Goal: Transaction & Acquisition: Purchase product/service

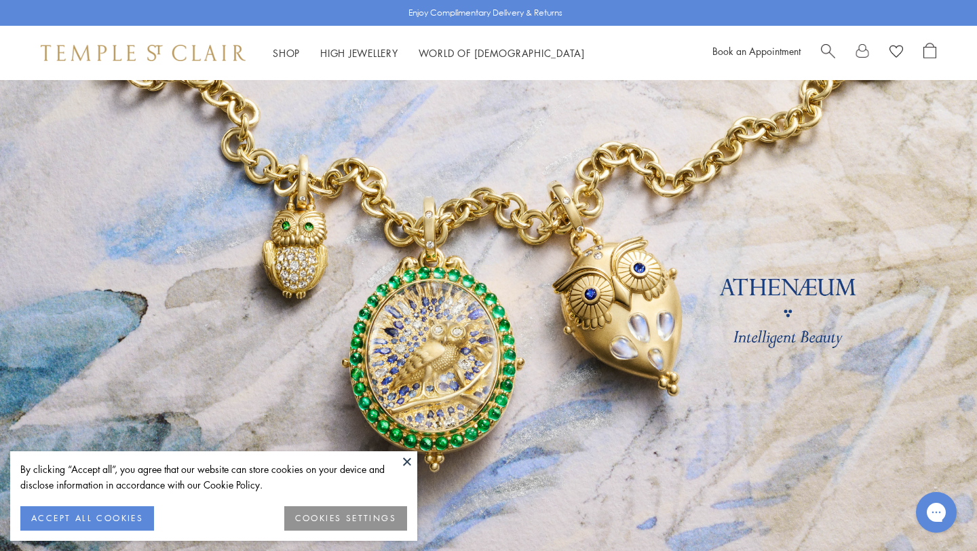
click at [403, 465] on button at bounding box center [407, 461] width 20 height 20
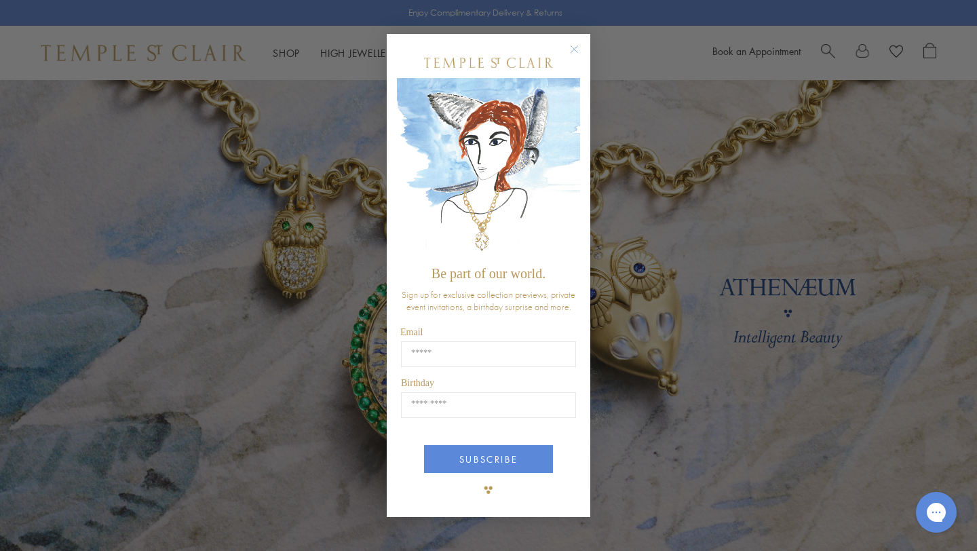
click at [573, 52] on circle "Close dialog" at bounding box center [575, 49] width 16 height 16
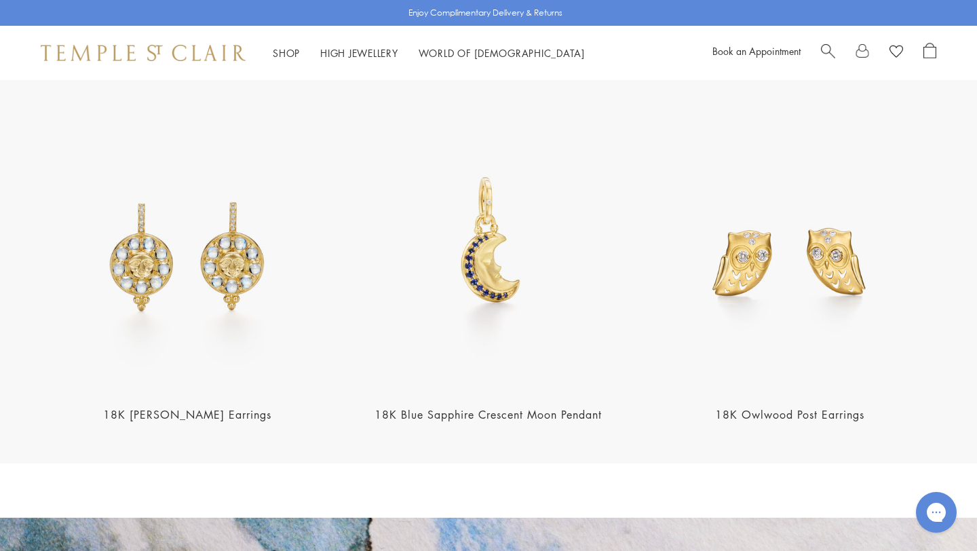
scroll to position [1723, 0]
click at [482, 237] on img at bounding box center [488, 243] width 293 height 293
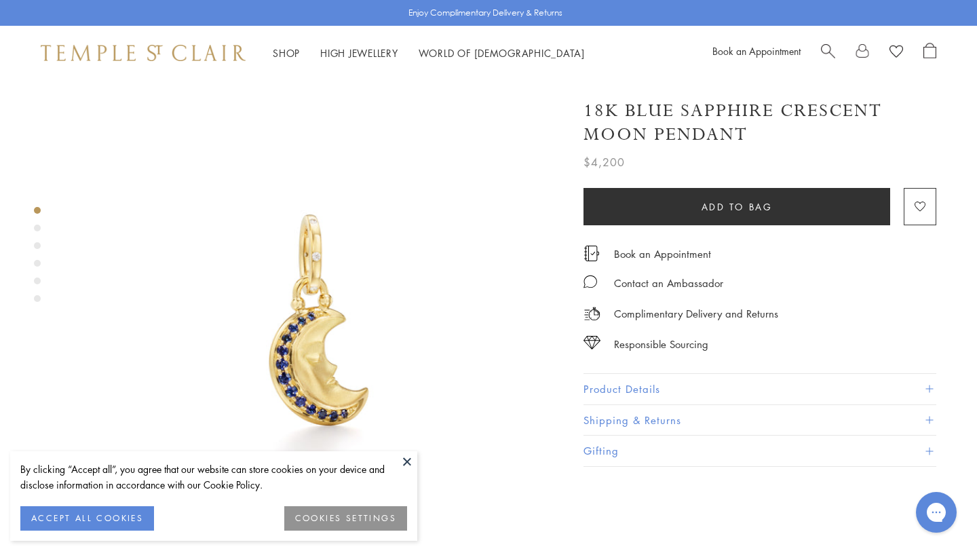
drag, startPoint x: 307, startPoint y: 342, endPoint x: 307, endPoint y: 328, distance: 13.6
click at [402, 455] on button at bounding box center [407, 461] width 20 height 20
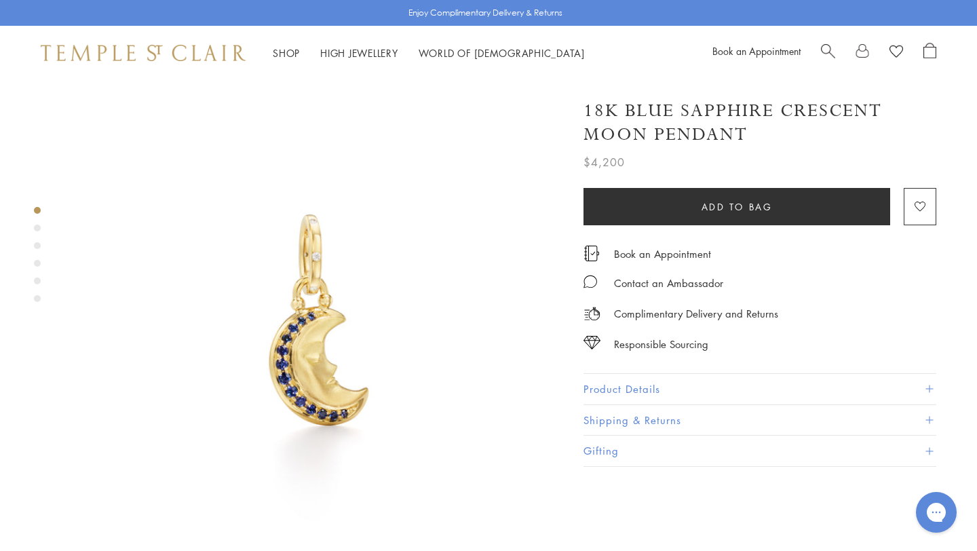
click at [38, 229] on div "Product gallery navigation" at bounding box center [37, 228] width 7 height 7
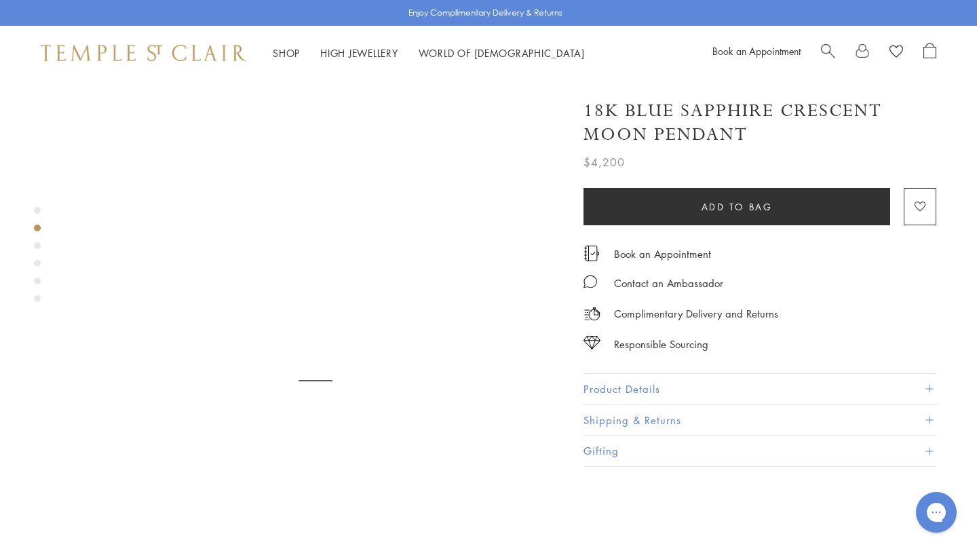
scroll to position [521, 0]
click at [38, 240] on div "Product gallery navigation" at bounding box center [37, 258] width 7 height 109
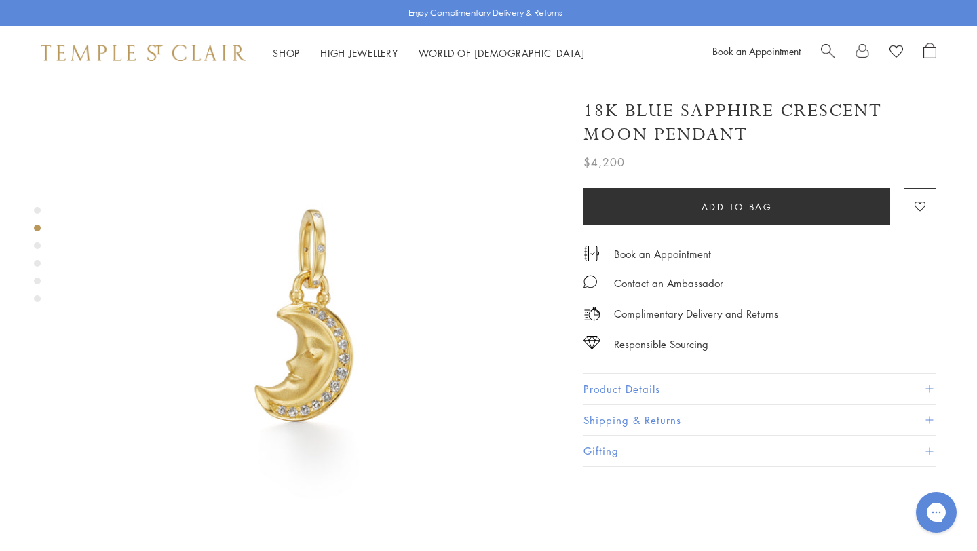
click at [38, 246] on div "Product gallery navigation" at bounding box center [37, 245] width 7 height 7
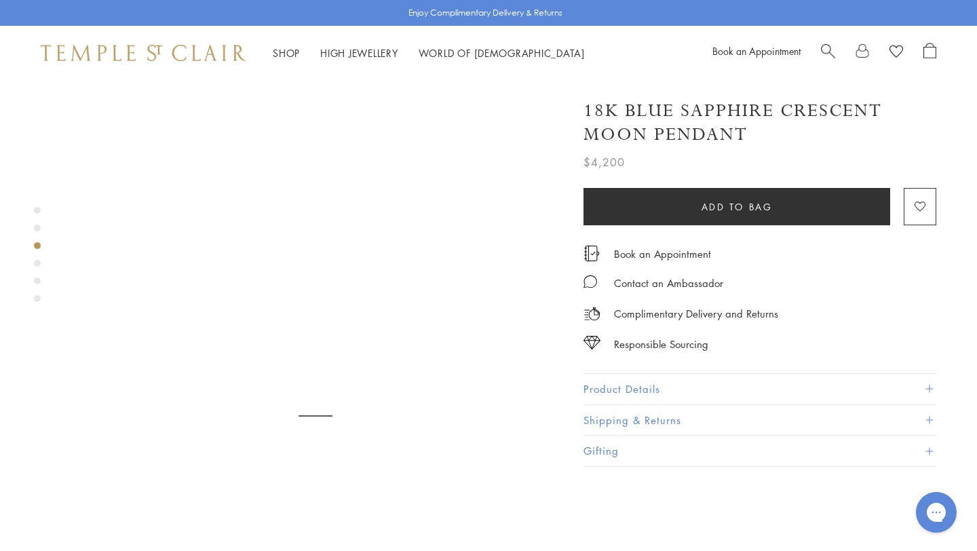
scroll to position [1016, 0]
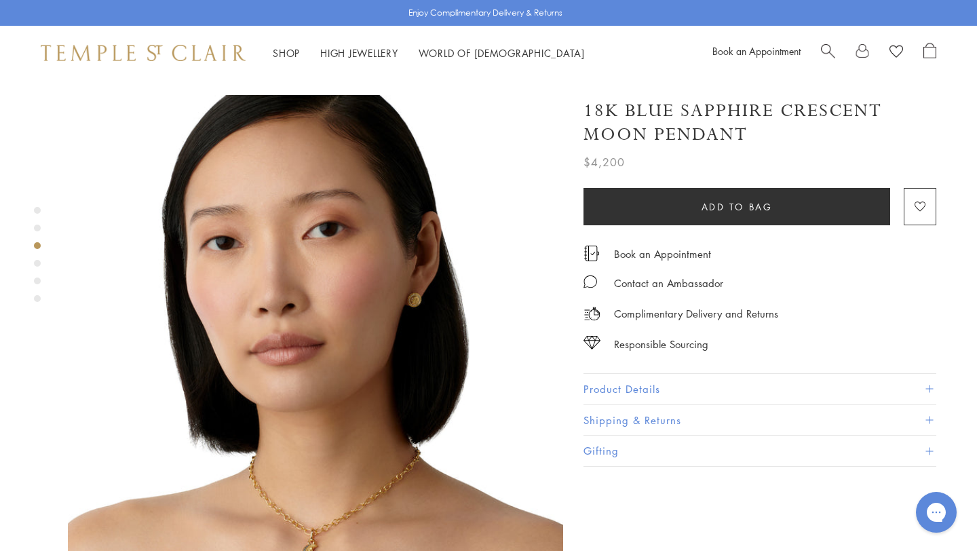
click at [39, 268] on div "Product gallery navigation" at bounding box center [37, 258] width 7 height 109
click at [39, 266] on div "Product gallery navigation" at bounding box center [37, 258] width 7 height 109
click at [38, 265] on div "Product gallery navigation" at bounding box center [37, 263] width 7 height 7
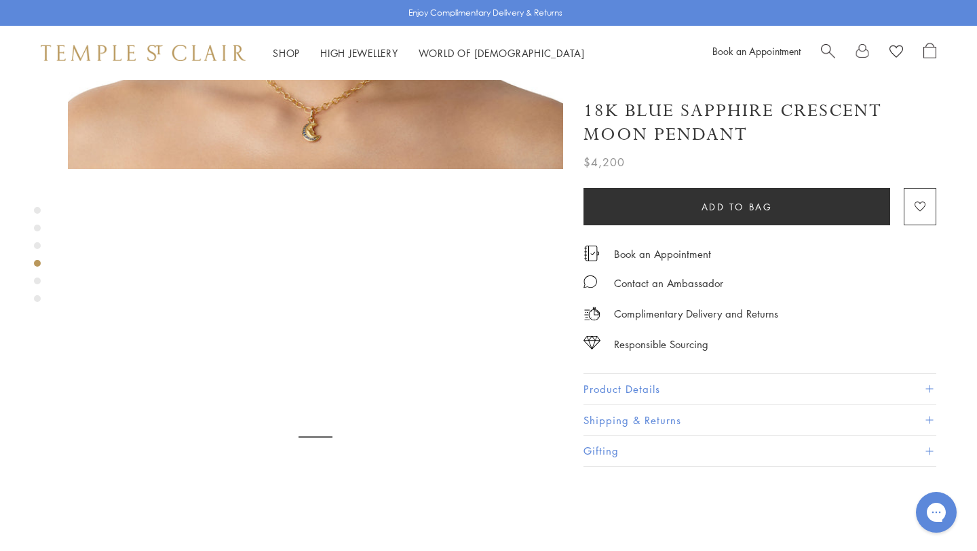
scroll to position [1512, 0]
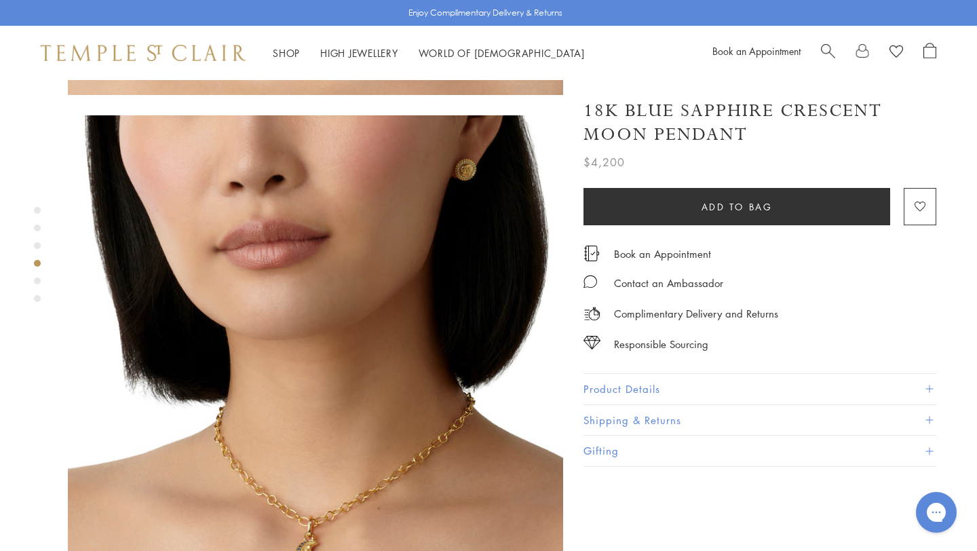
click at [37, 282] on div "Product gallery navigation" at bounding box center [37, 281] width 7 height 7
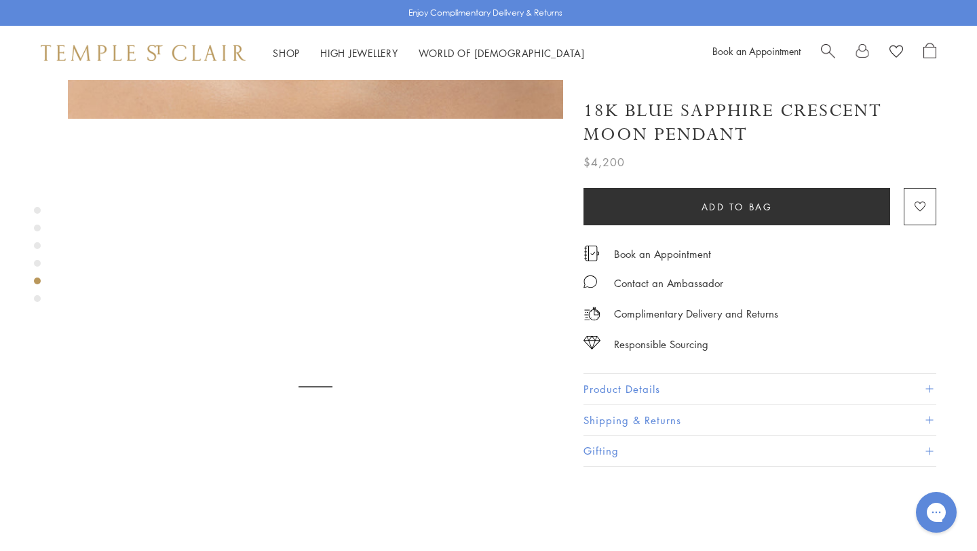
scroll to position [2007, 0]
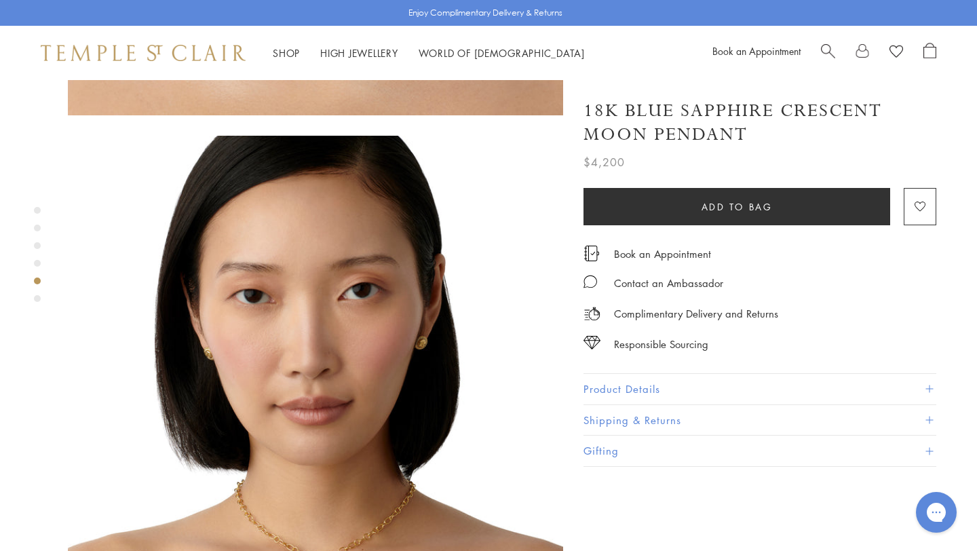
click at [37, 301] on div "Product gallery navigation" at bounding box center [37, 298] width 7 height 7
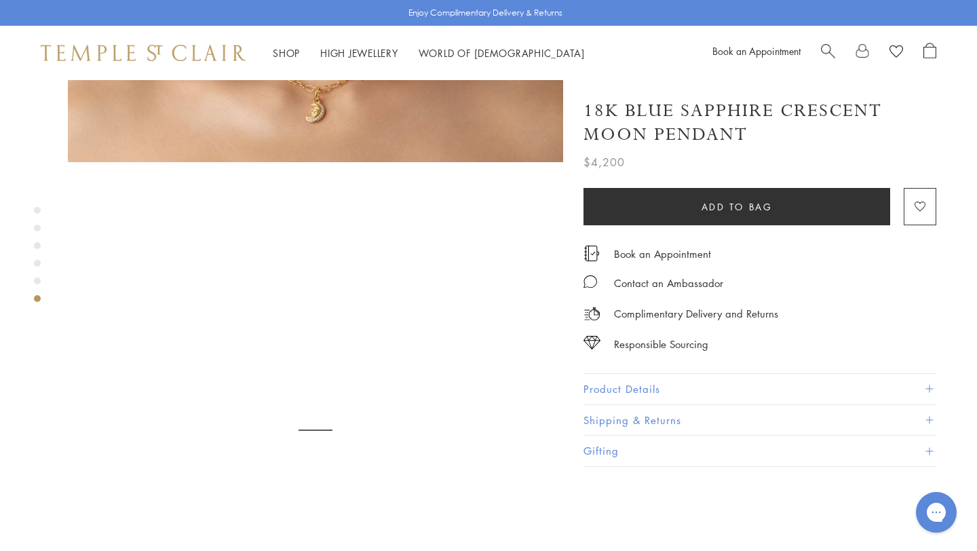
scroll to position [2502, 0]
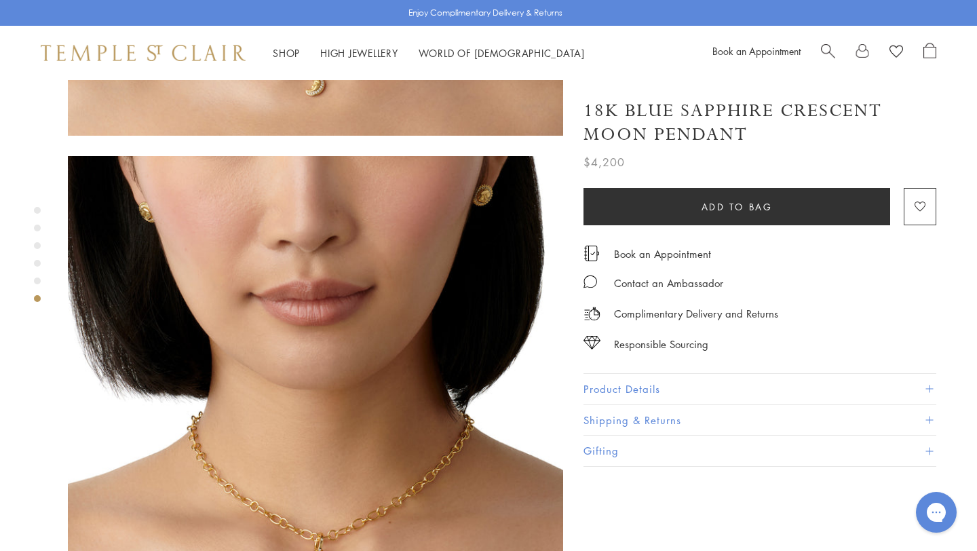
click at [596, 388] on button "Product Details" at bounding box center [760, 389] width 353 height 31
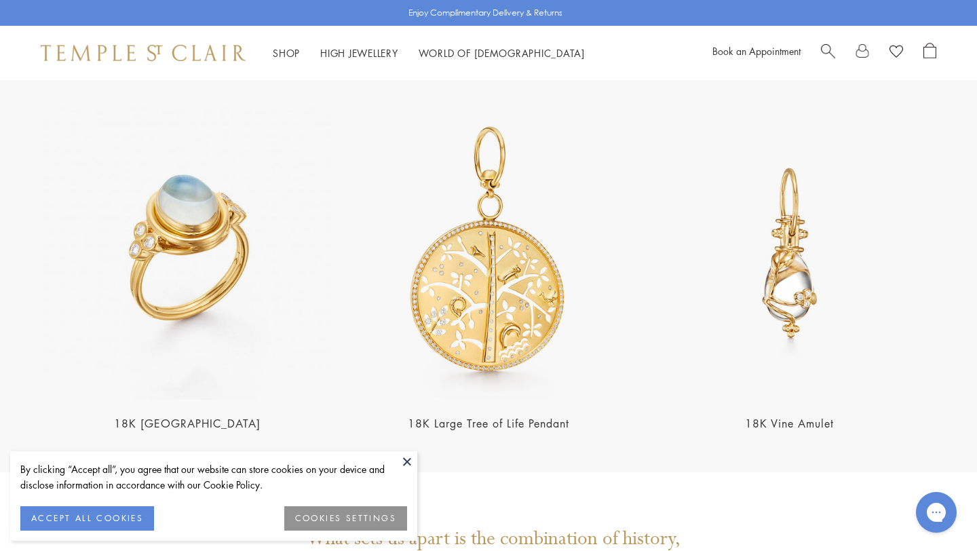
scroll to position [2658, 0]
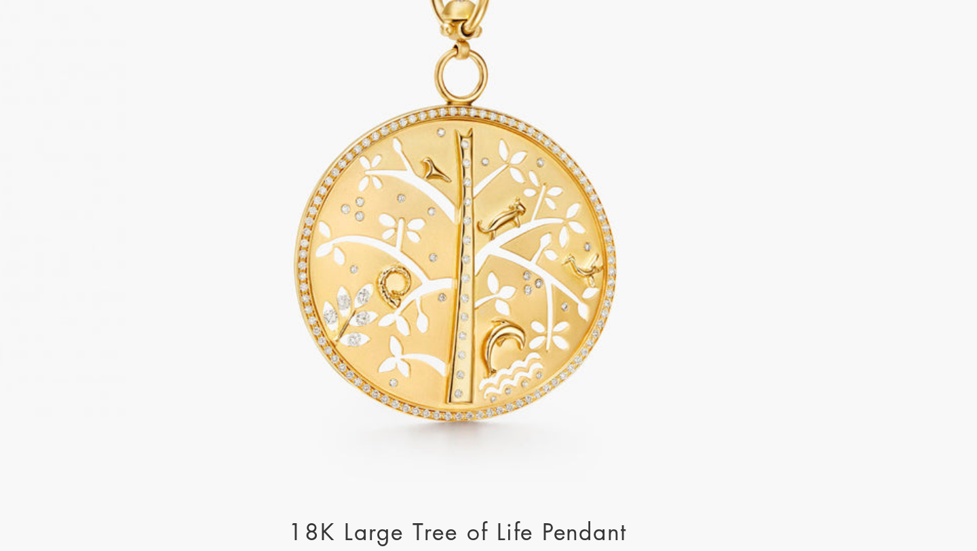
click at [465, 285] on img at bounding box center [488, 254] width 293 height 293
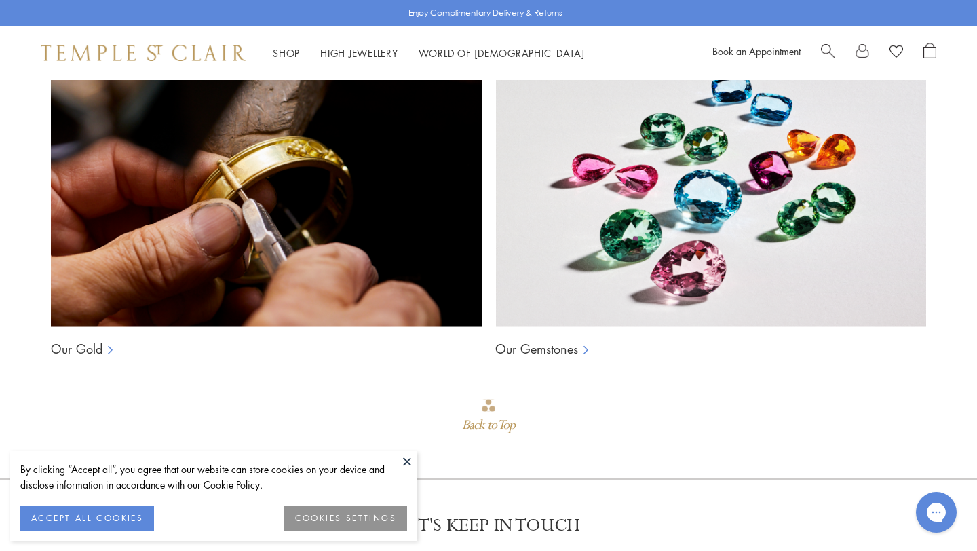
scroll to position [1481, 3]
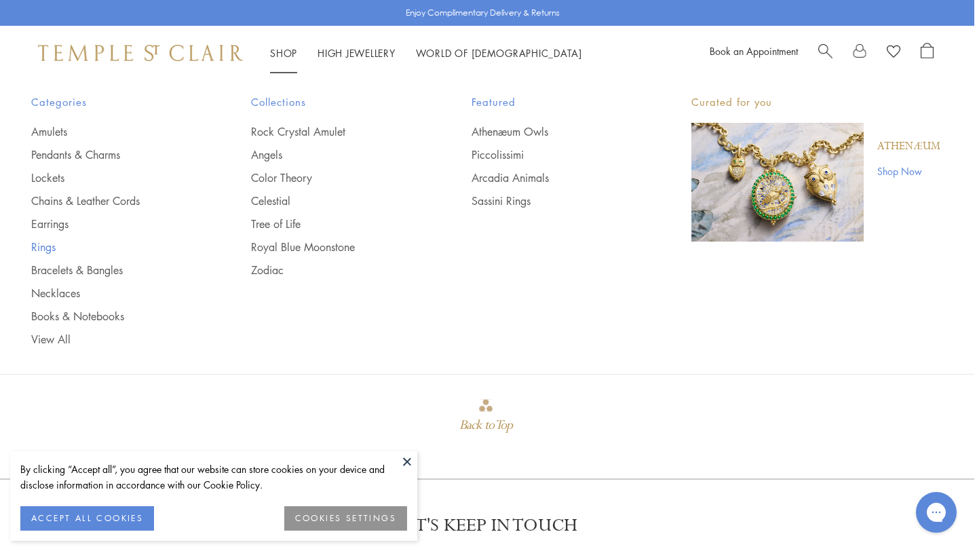
click at [45, 245] on link "Rings" at bounding box center [114, 247] width 166 height 15
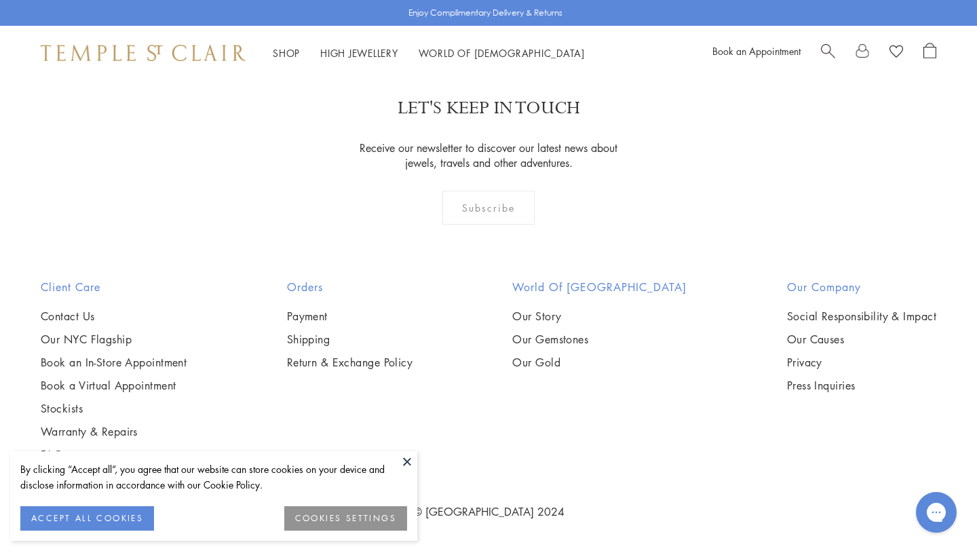
scroll to position [5544, 0]
click at [0, 0] on img at bounding box center [0, 0] width 0 height 0
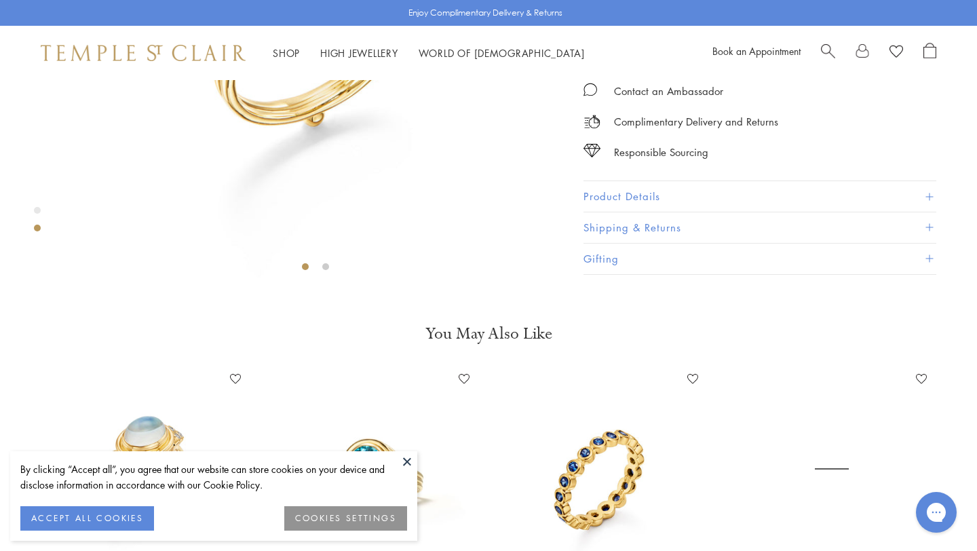
click at [606, 212] on button "Product Details" at bounding box center [760, 197] width 353 height 31
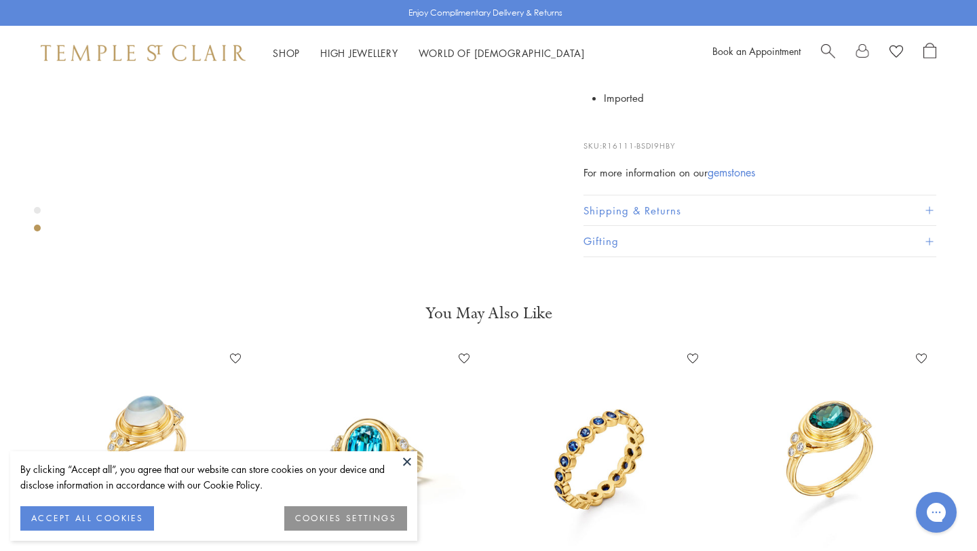
scroll to position [569, 0]
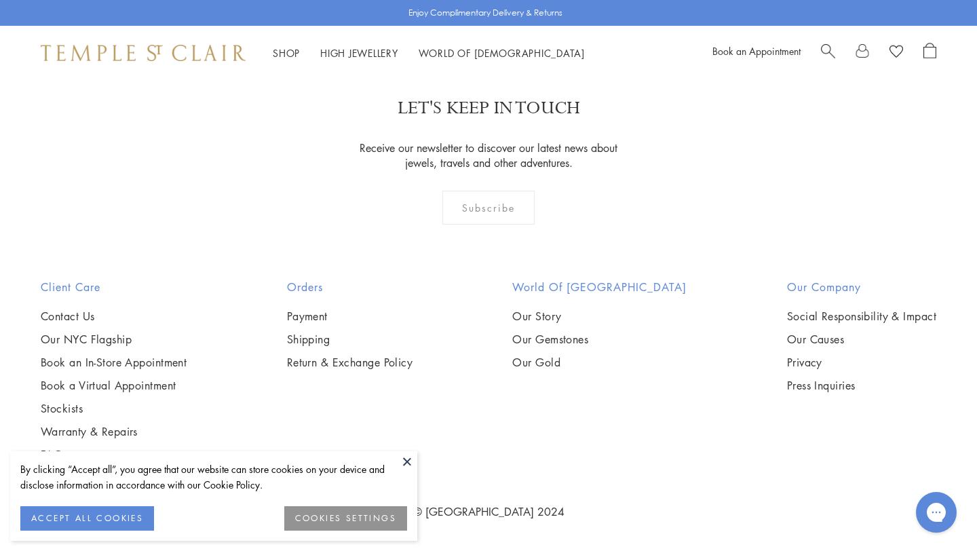
scroll to position [5984, 0]
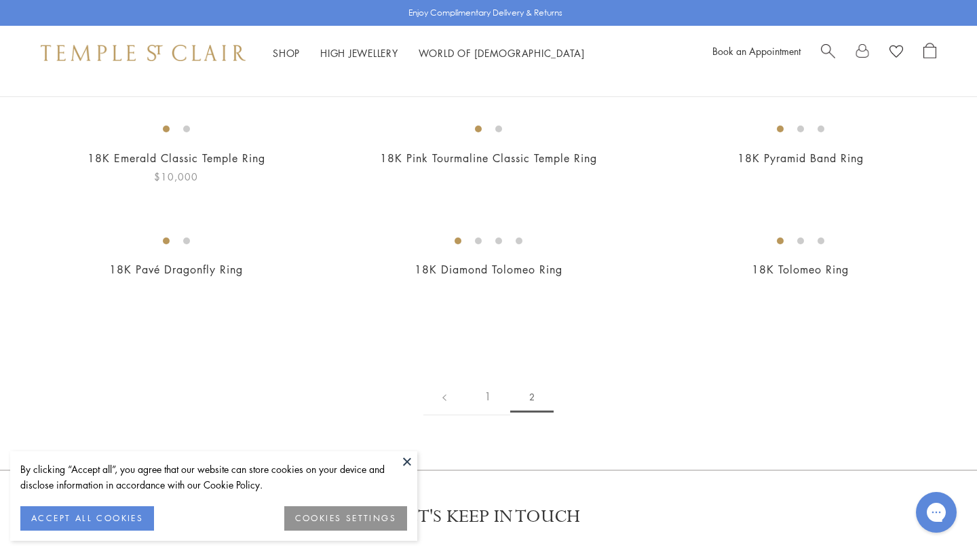
scroll to position [163, 0]
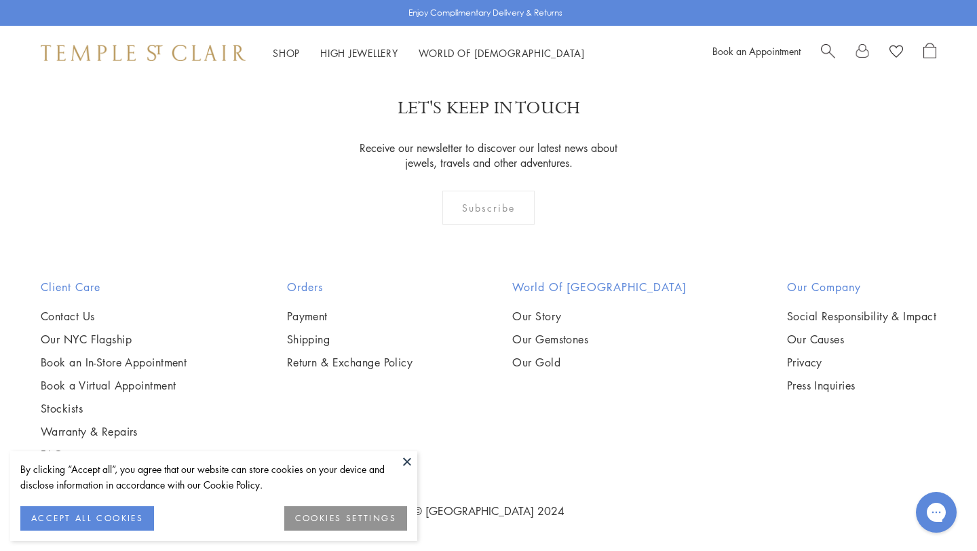
drag, startPoint x: 976, startPoint y: 300, endPoint x: 970, endPoint y: 232, distance: 68.2
click at [971, 253] on html "By clicking “Accept all”, you agree that our website can store cookies on your …" at bounding box center [488, 3] width 977 height 1095
drag, startPoint x: 976, startPoint y: 366, endPoint x: 950, endPoint y: -60, distance: 426.9
click at [950, 0] on html "By clicking “Accept all”, you agree that our website can store cookies on your …" at bounding box center [488, 3] width 977 height 1095
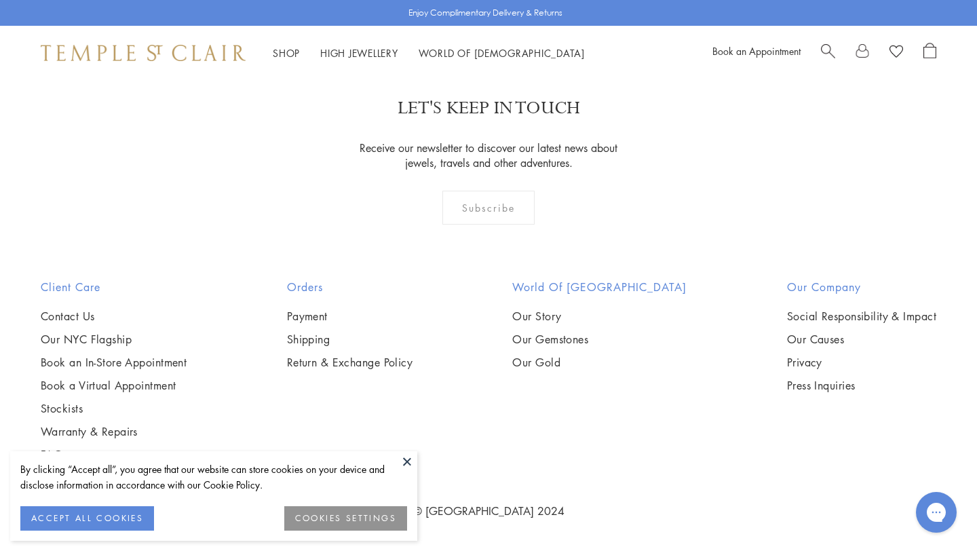
scroll to position [0, 0]
